Goal: Transaction & Acquisition: Purchase product/service

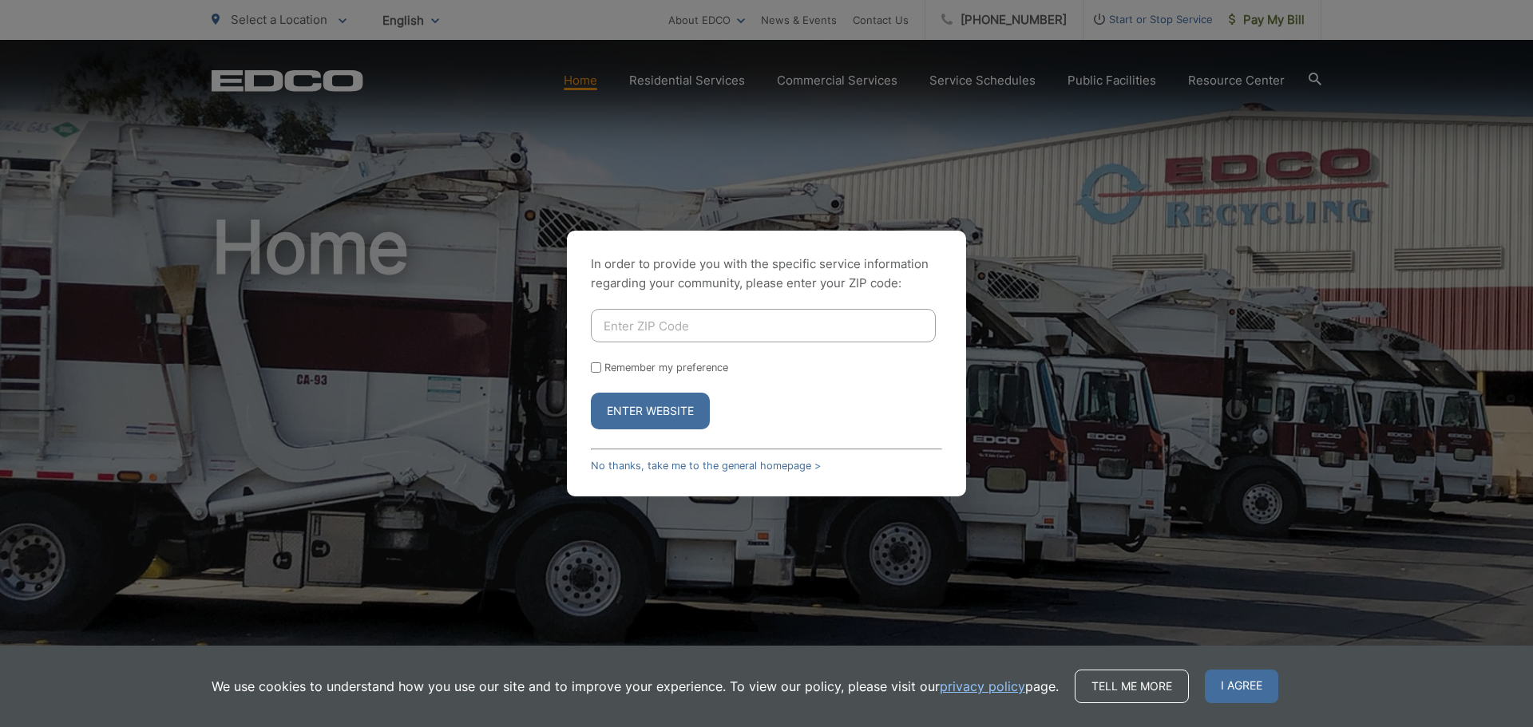
click at [1280, 22] on div "In order to provide you with the specific service information regarding your co…" at bounding box center [766, 363] width 1533 height 727
click at [1149, 33] on div "In order to provide you with the specific service information regarding your co…" at bounding box center [766, 363] width 1533 height 727
click at [660, 463] on link "No thanks, take me to the general homepage >" at bounding box center [706, 466] width 230 height 12
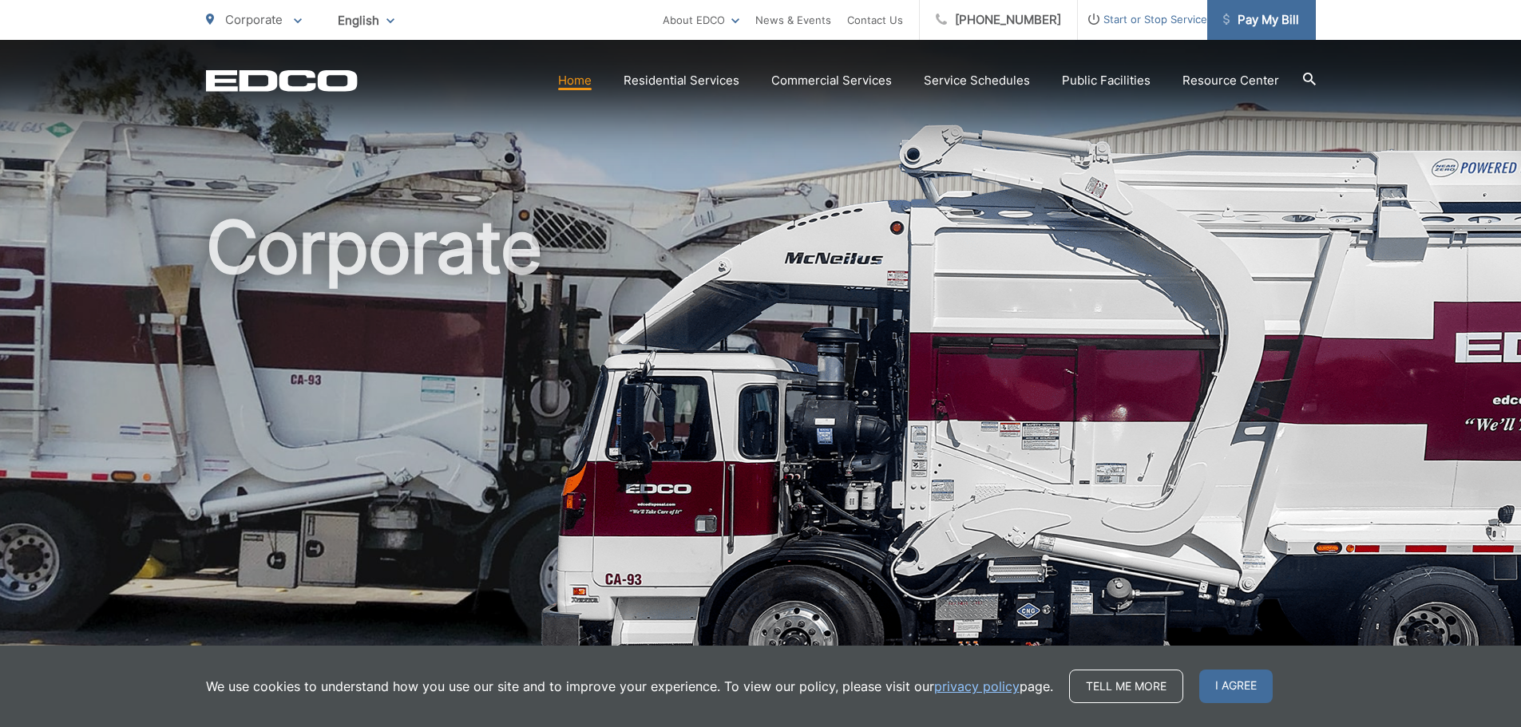
click at [1250, 9] on link "Pay My Bill" at bounding box center [1261, 20] width 109 height 40
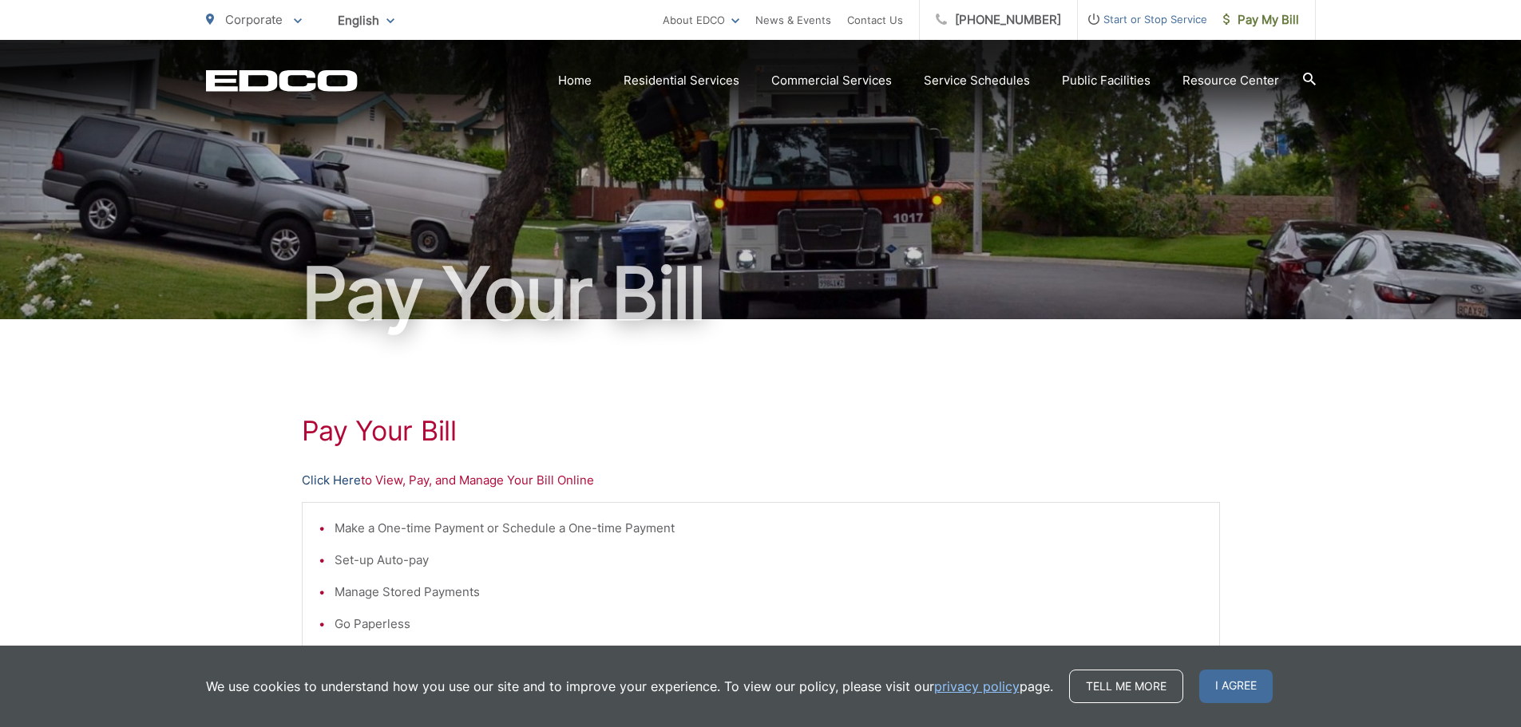
click at [337, 481] on link "Click Here" at bounding box center [331, 480] width 59 height 19
